Goal: Navigation & Orientation: Find specific page/section

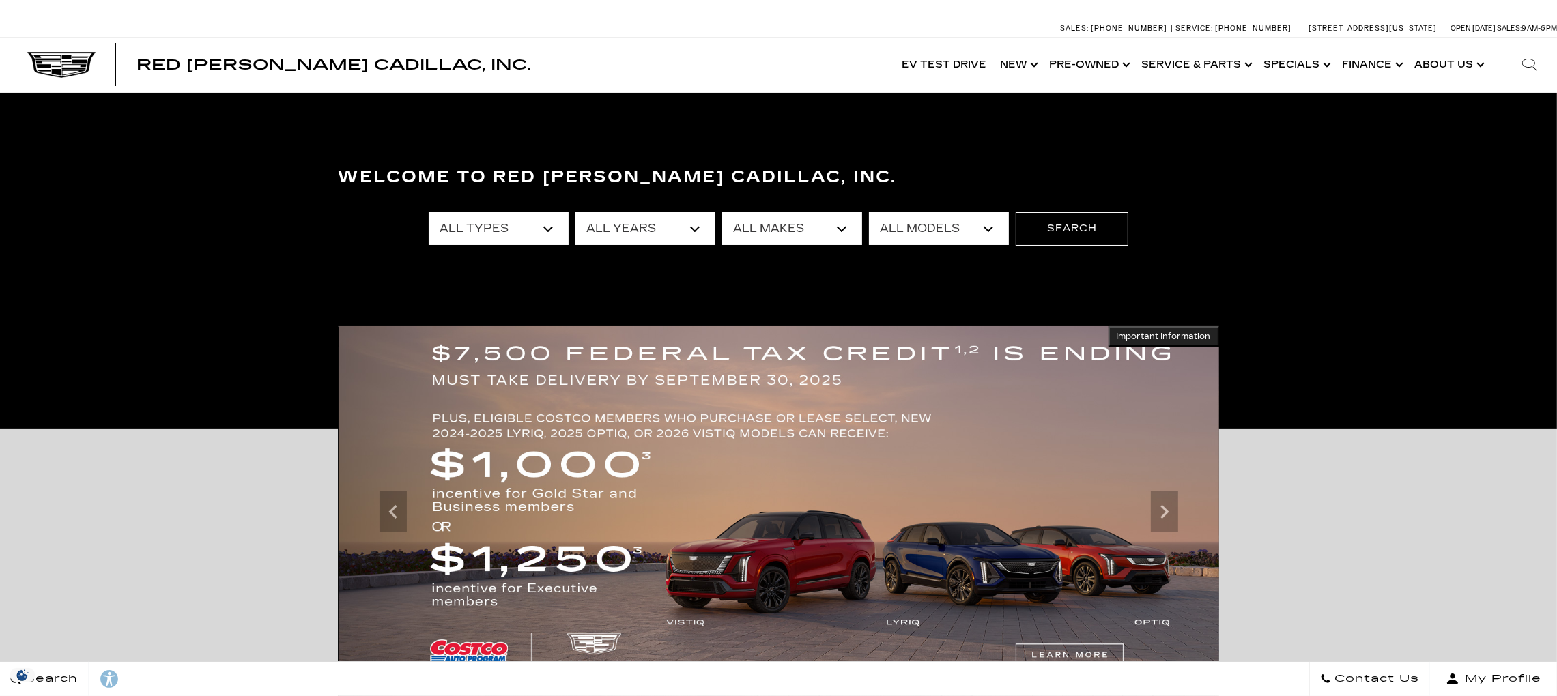
click at [1460, 68] on link "Show About Us" at bounding box center [1447, 65] width 81 height 55
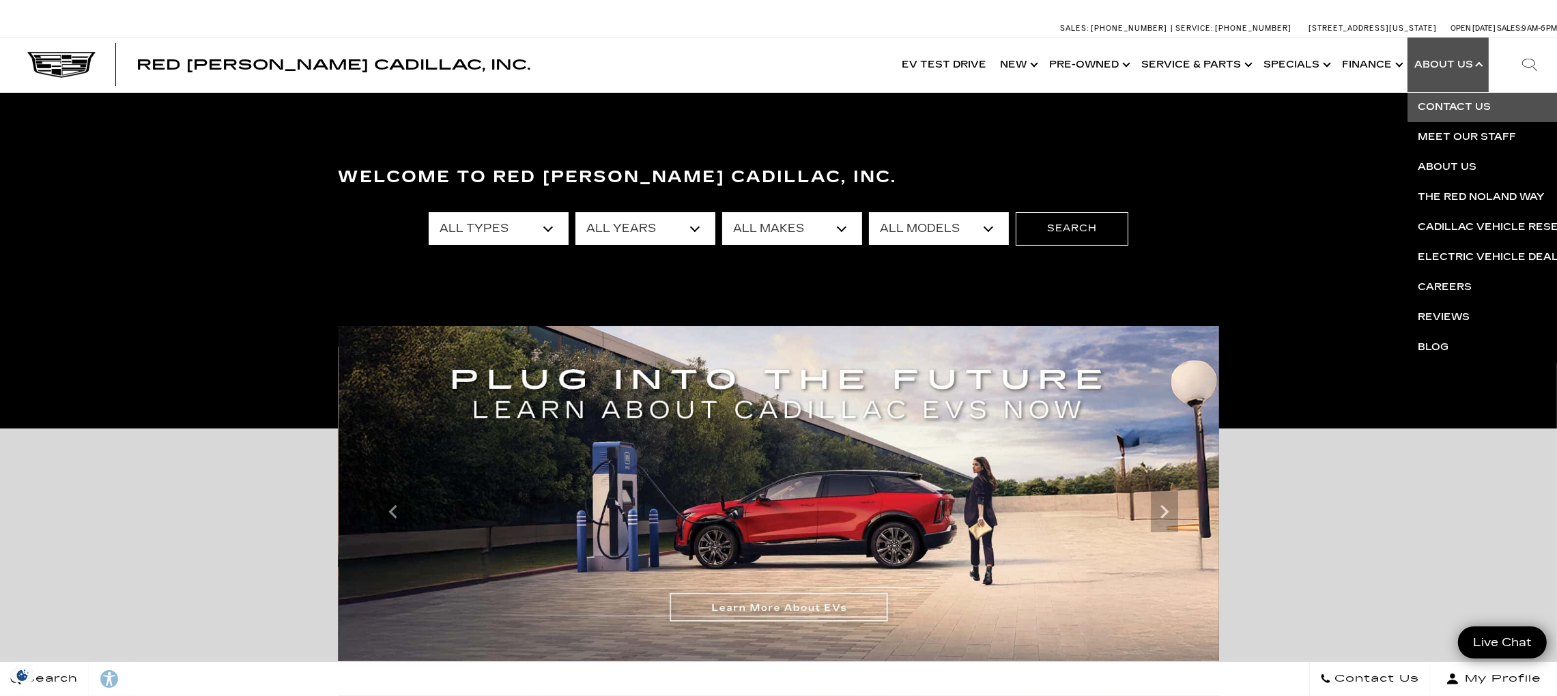
click at [1440, 104] on link "Contact Us" at bounding box center [1572, 107] width 330 height 30
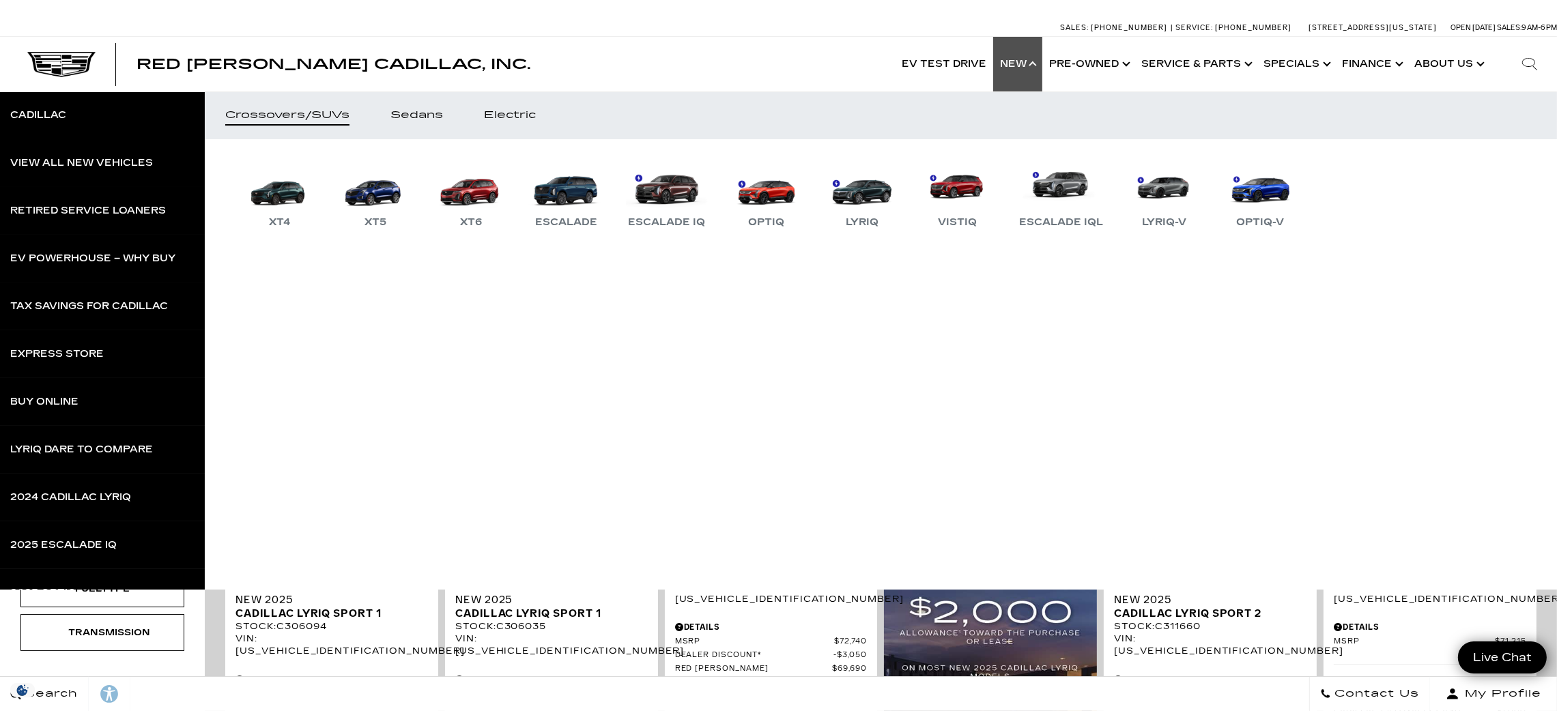
click at [1029, 61] on link "Show New" at bounding box center [1017, 64] width 49 height 55
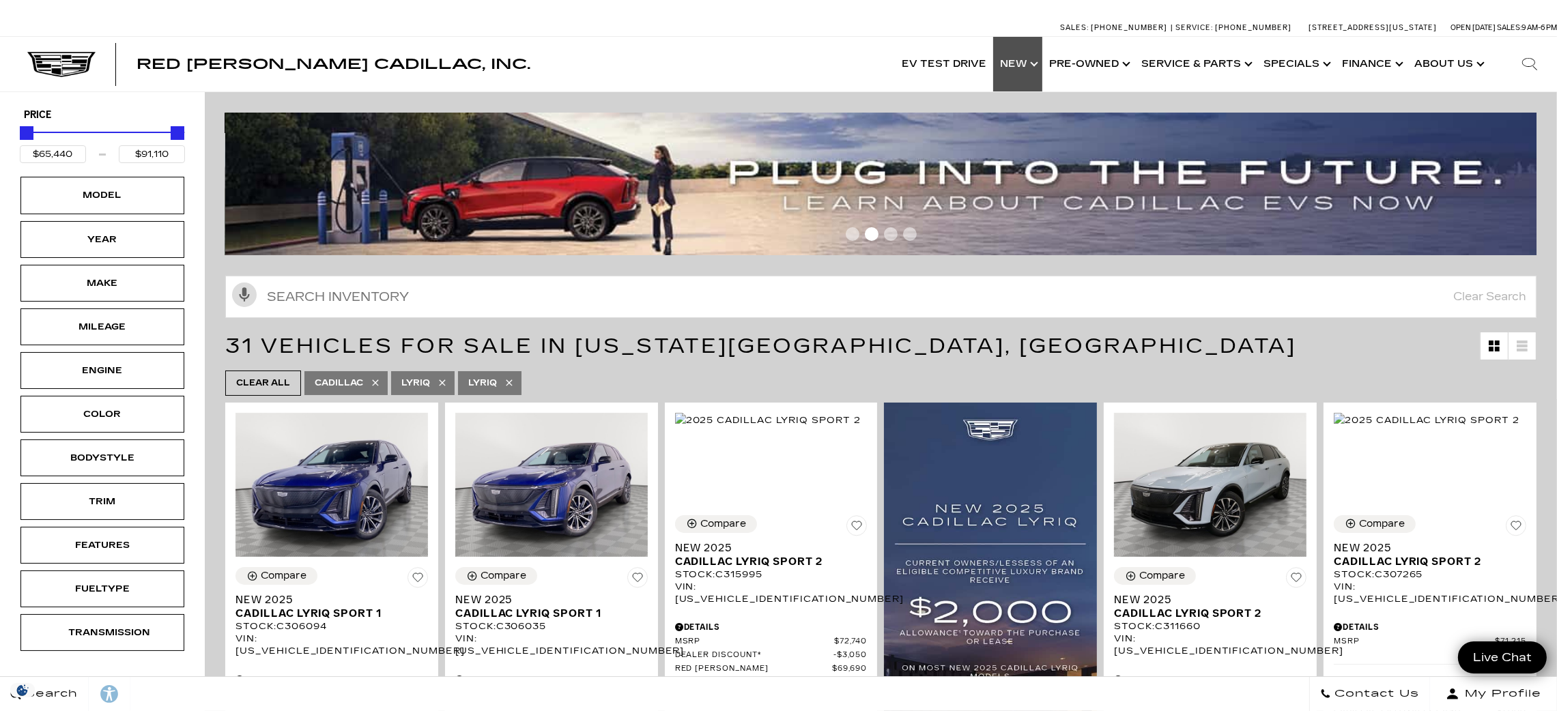
click at [1029, 61] on link "Show New" at bounding box center [1017, 64] width 49 height 55
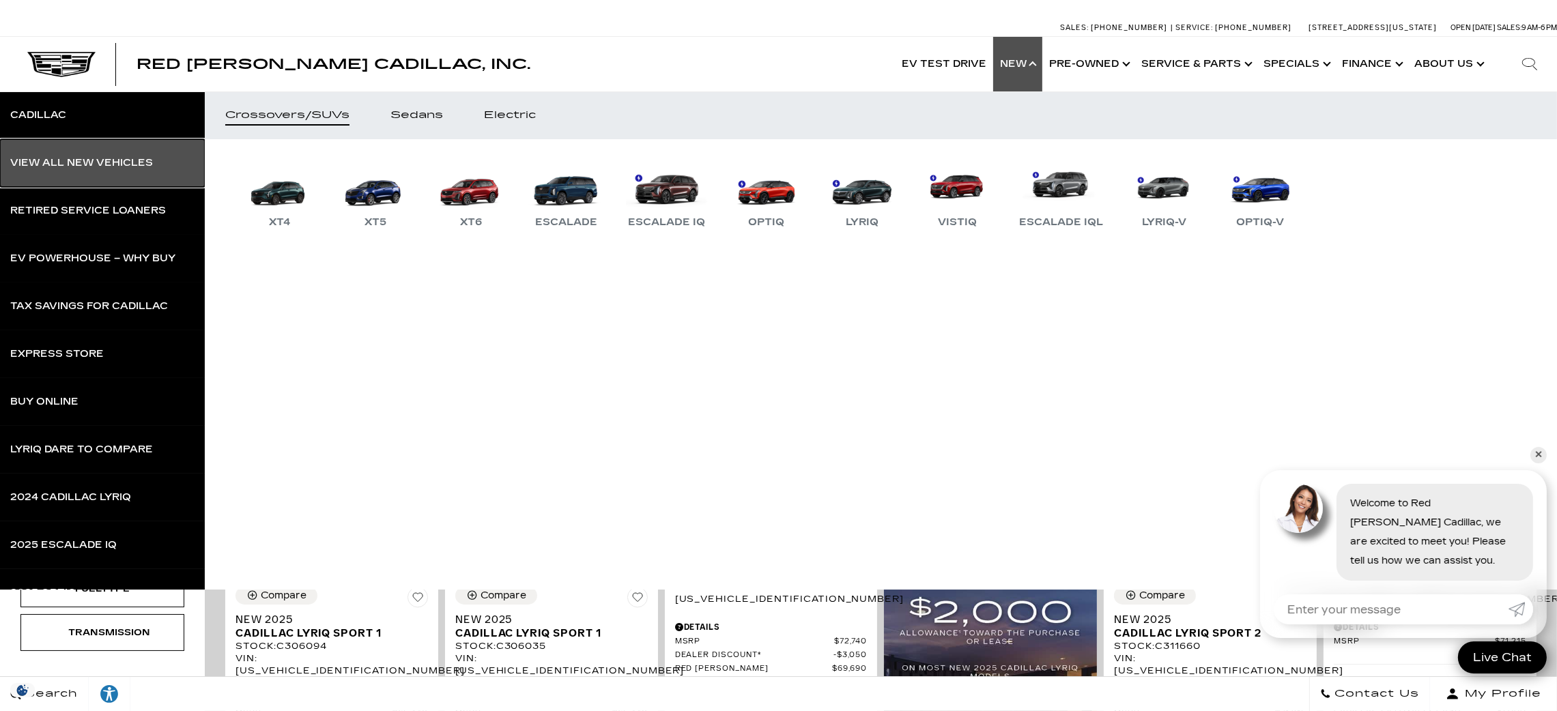
click at [115, 163] on div "View All New Vehicles" at bounding box center [81, 163] width 143 height 10
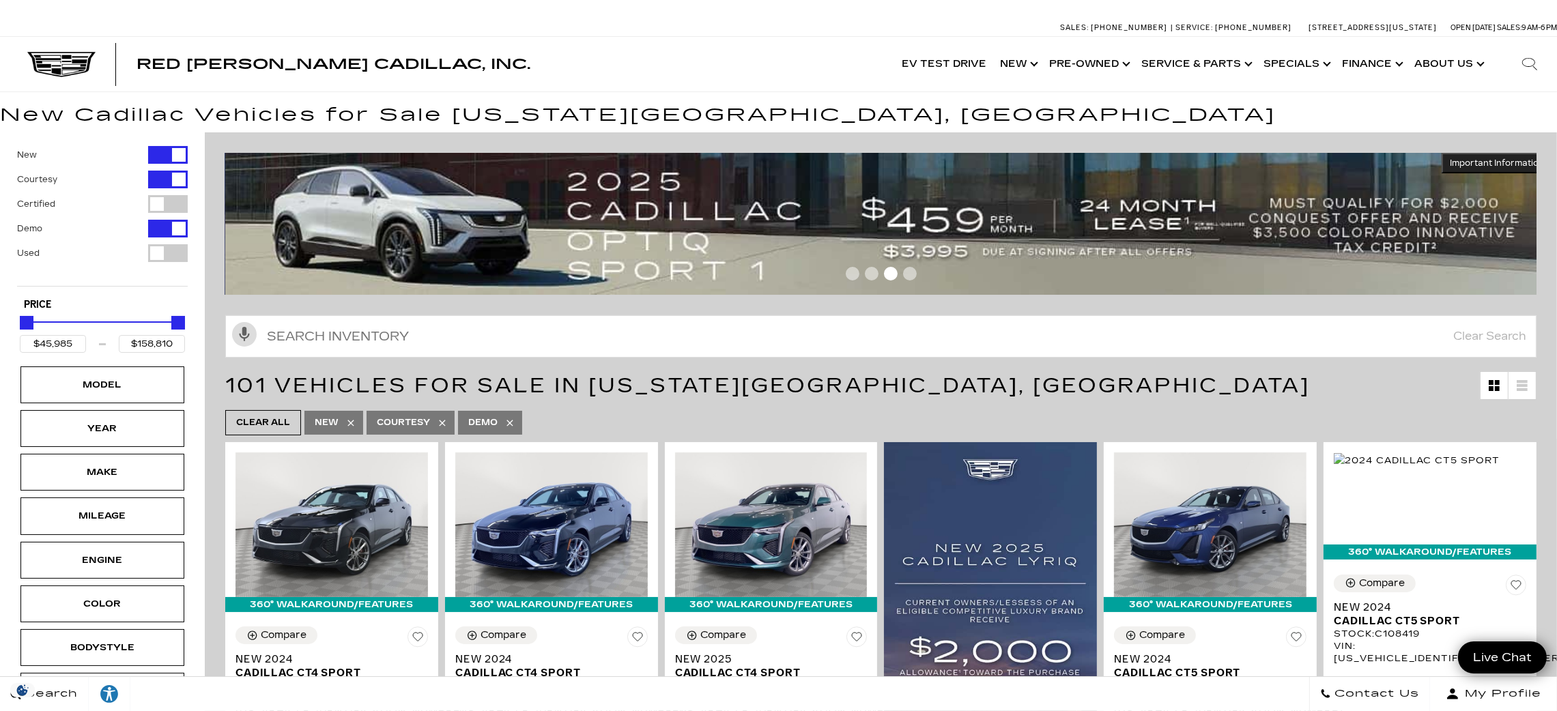
click at [1082, 56] on link "Show Pre-Owned" at bounding box center [1088, 64] width 92 height 55
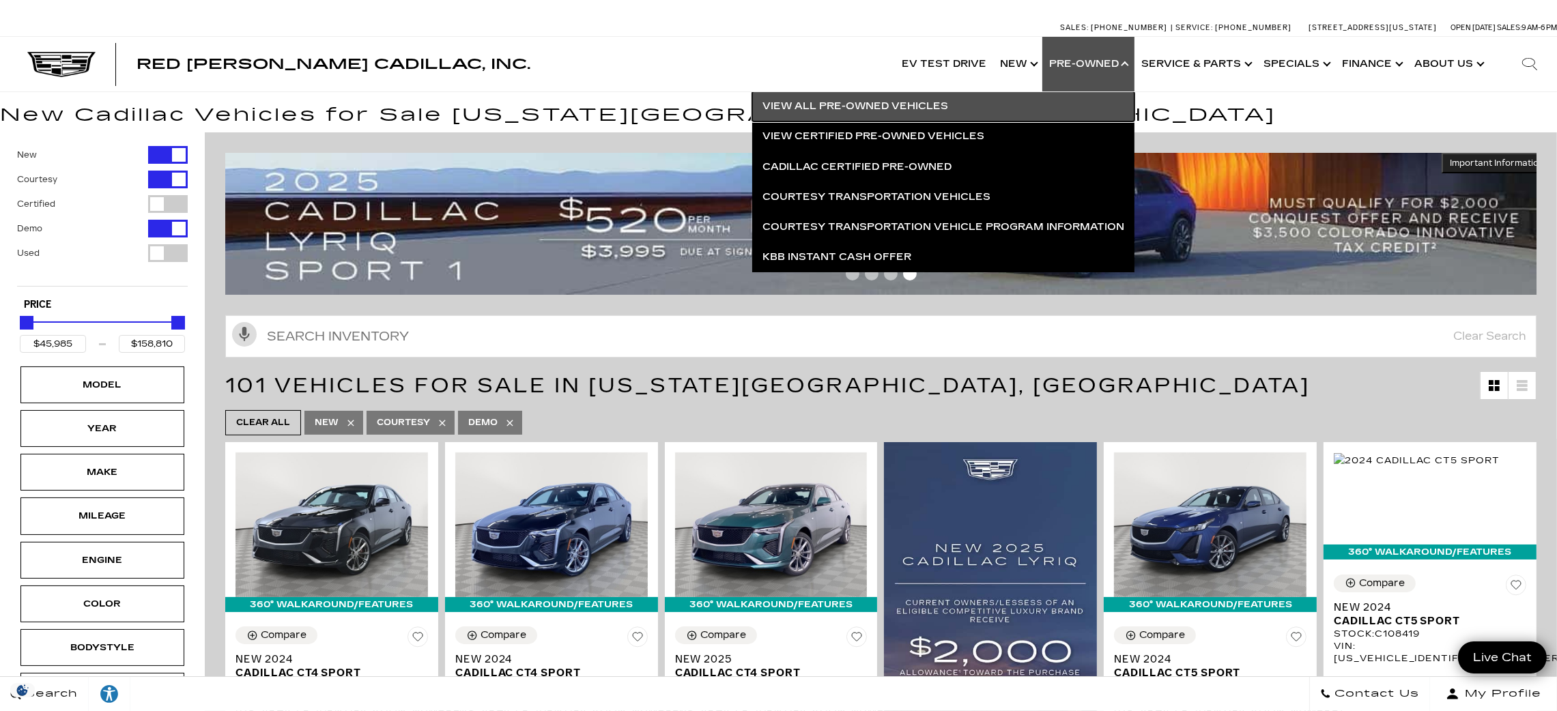
click at [859, 106] on link "View All Pre-Owned Vehicles" at bounding box center [943, 106] width 382 height 30
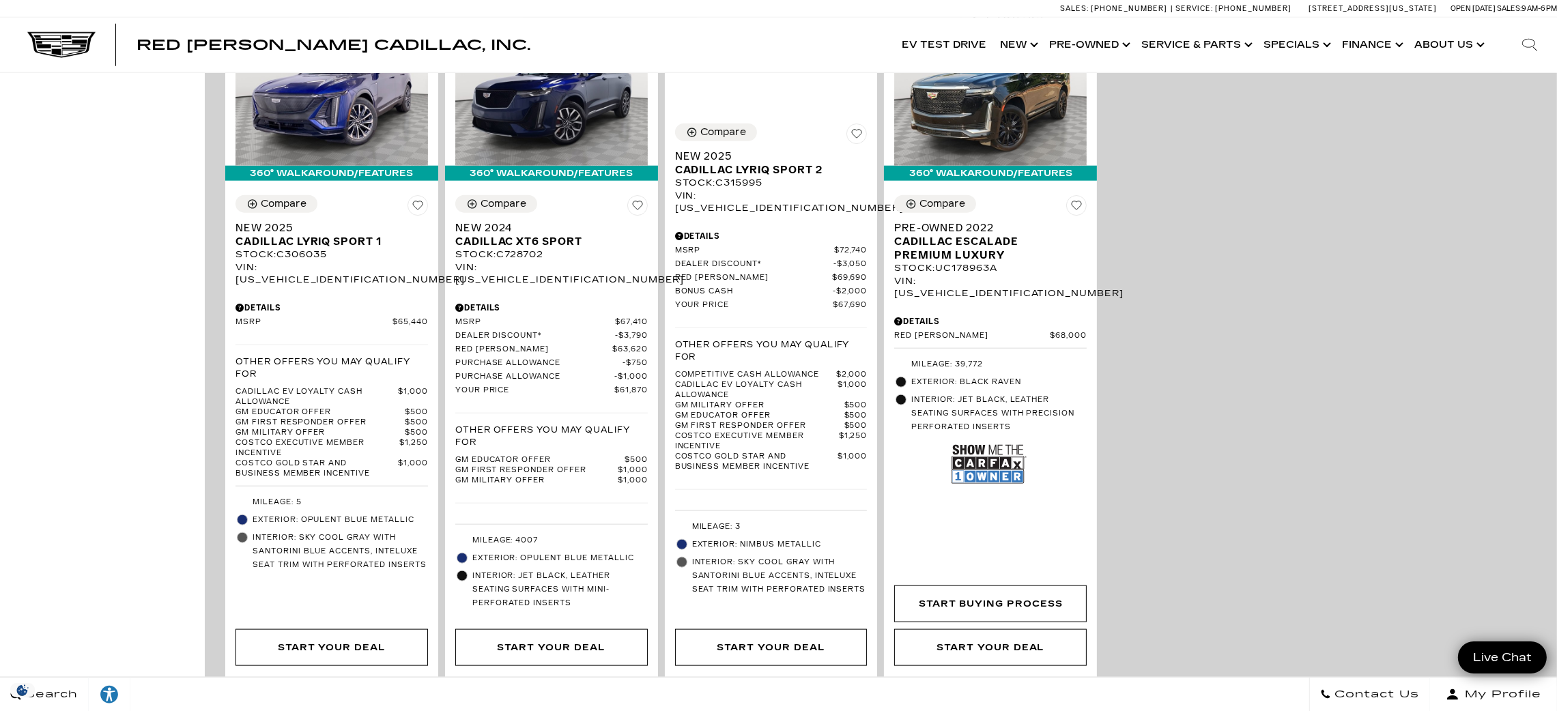
scroll to position [1946, 0]
